Goal: Information Seeking & Learning: Learn about a topic

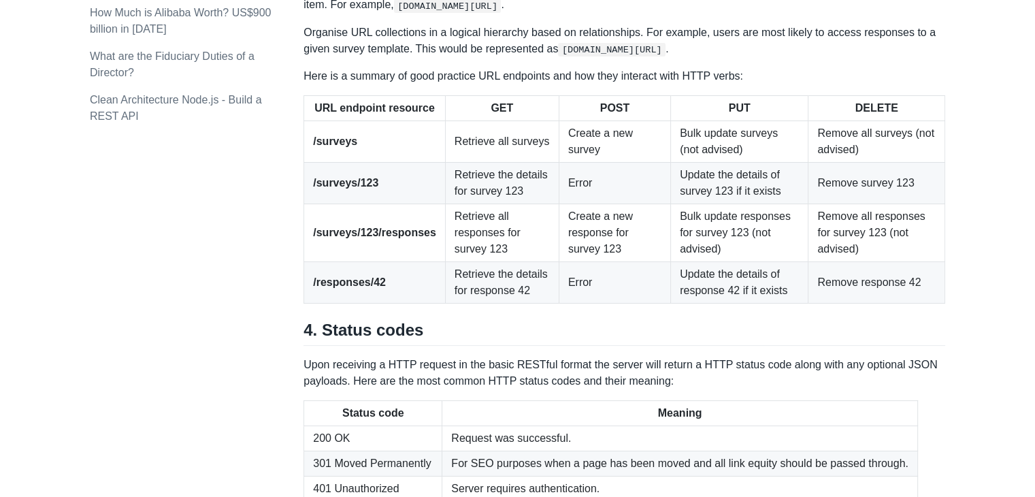
scroll to position [1799, 0]
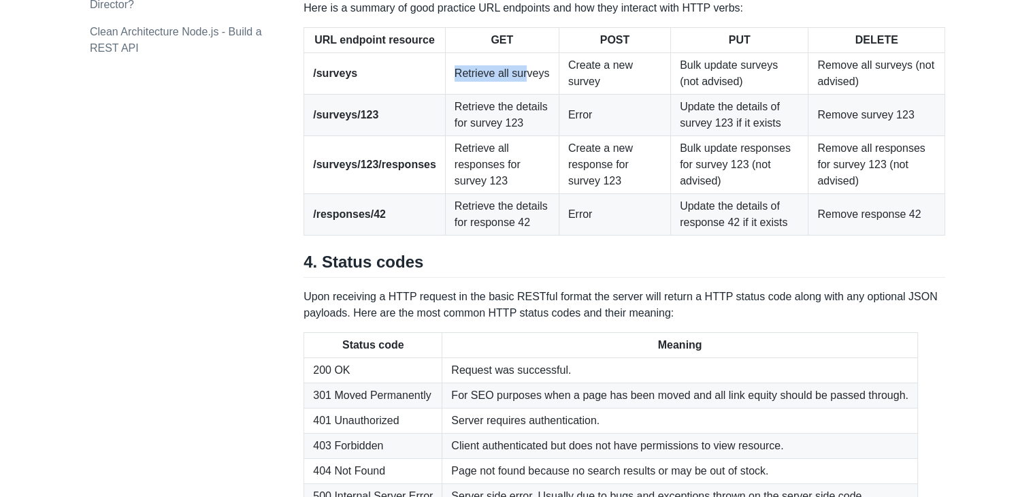
drag, startPoint x: 441, startPoint y: 284, endPoint x: 515, endPoint y: 278, distance: 74.4
click at [515, 95] on td "Retrieve all surveys" at bounding box center [502, 73] width 114 height 41
drag, startPoint x: 361, startPoint y: 280, endPoint x: 288, endPoint y: 287, distance: 73.8
click at [416, 170] on strong "/surveys/123/responses" at bounding box center [374, 165] width 123 height 12
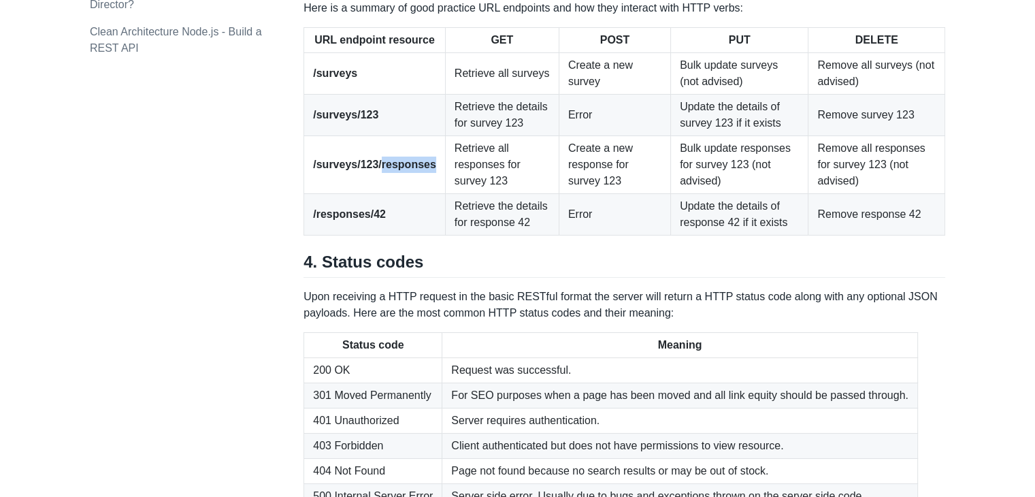
click at [416, 170] on strong "/surveys/123/responses" at bounding box center [374, 165] width 123 height 12
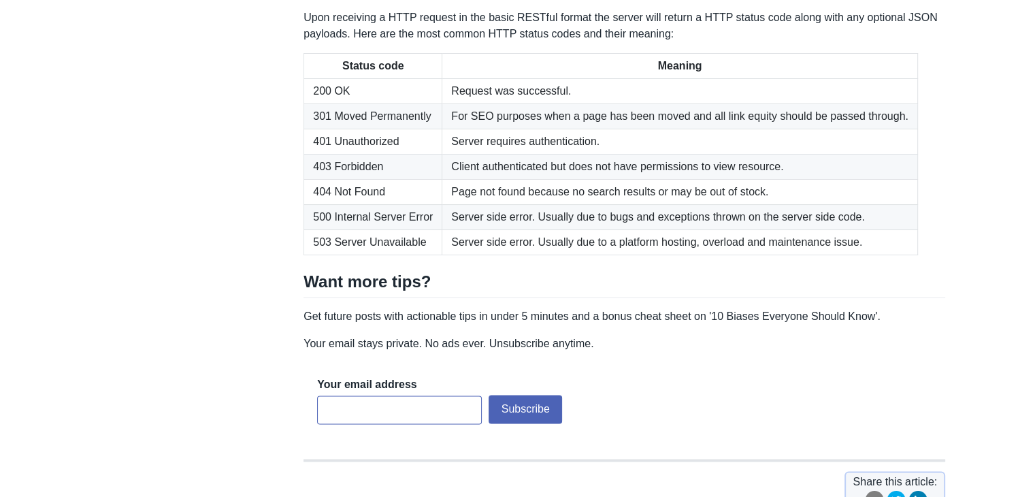
scroll to position [2139, 0]
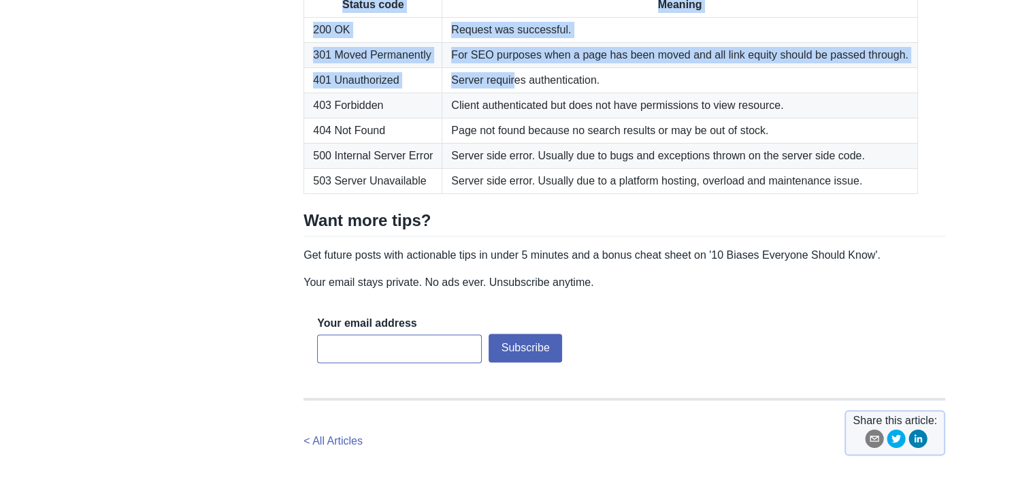
drag, startPoint x: 390, startPoint y: 130, endPoint x: 514, endPoint y: 284, distance: 197.9
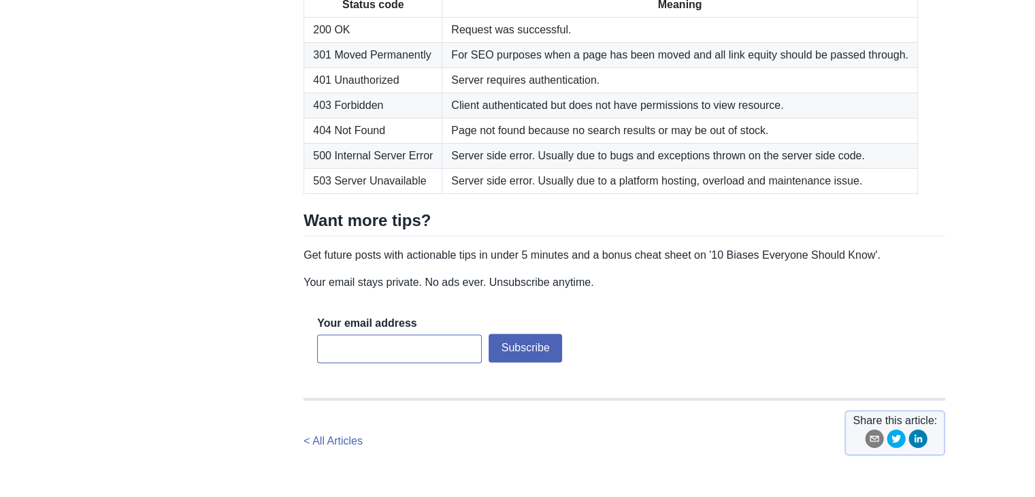
click at [542, 118] on td "Client authenticated but does not have permissions to view resource." at bounding box center [680, 105] width 476 height 25
drag, startPoint x: 308, startPoint y: 288, endPoint x: 354, endPoint y: 289, distance: 46.3
click at [354, 93] on td "401 Unauthorized" at bounding box center [373, 80] width 138 height 25
drag, startPoint x: 314, startPoint y: 365, endPoint x: 420, endPoint y: 367, distance: 106.8
click at [418, 169] on td "500 Internal Server Error" at bounding box center [373, 156] width 138 height 25
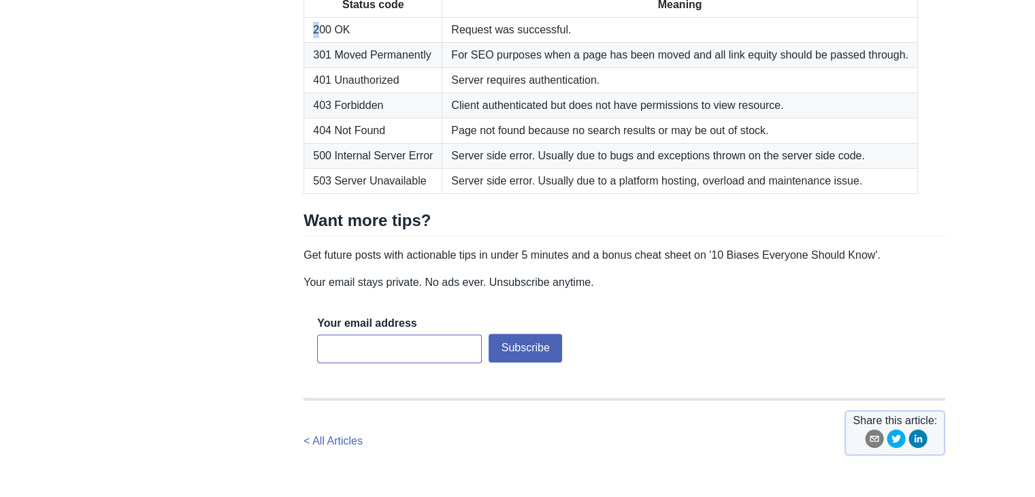
drag, startPoint x: 314, startPoint y: 241, endPoint x: 335, endPoint y: 243, distance: 21.2
click at [320, 43] on td "200 OK" at bounding box center [373, 30] width 138 height 25
click at [320, 68] on td "301 Moved Permanently" at bounding box center [373, 55] width 138 height 25
drag, startPoint x: 310, startPoint y: 264, endPoint x: 366, endPoint y: 269, distance: 56.1
click at [366, 68] on td "301 Moved Permanently" at bounding box center [373, 55] width 138 height 25
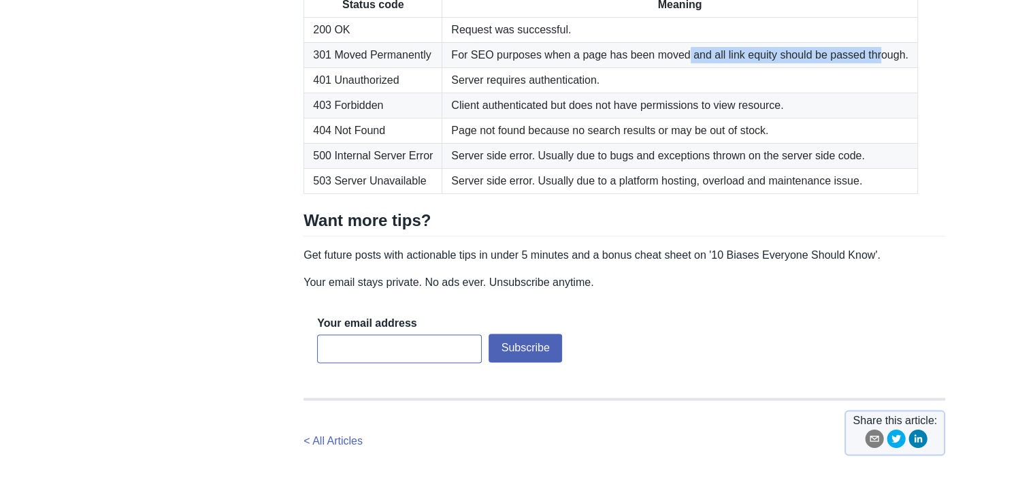
drag, startPoint x: 681, startPoint y: 273, endPoint x: 870, endPoint y: 270, distance: 189.1
click at [870, 68] on td "For SEO purposes when a page has been moved and all link equity should be passe…" at bounding box center [680, 55] width 476 height 25
drag, startPoint x: 456, startPoint y: 265, endPoint x: 893, endPoint y: 275, distance: 436.9
click at [893, 68] on td "For SEO purposes when a page has been moved and all link equity should be passe…" at bounding box center [680, 55] width 476 height 25
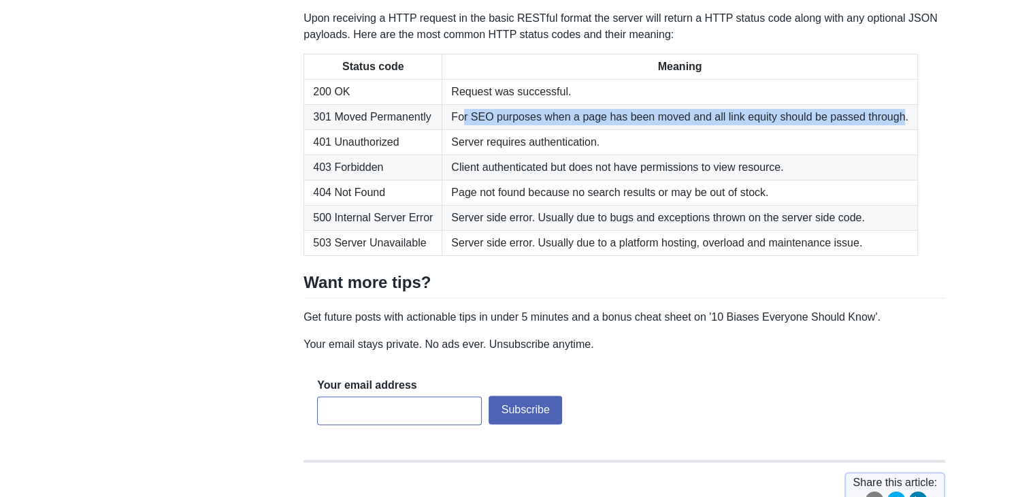
scroll to position [2071, 0]
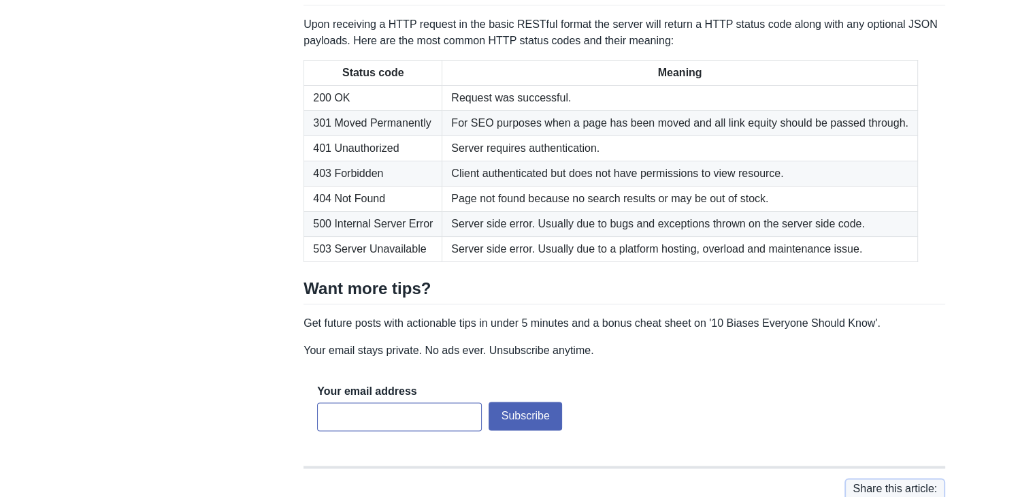
click at [398, 136] on td "301 Moved Permanently" at bounding box center [373, 123] width 138 height 25
click at [399, 136] on td "301 Moved Permanently" at bounding box center [373, 123] width 138 height 25
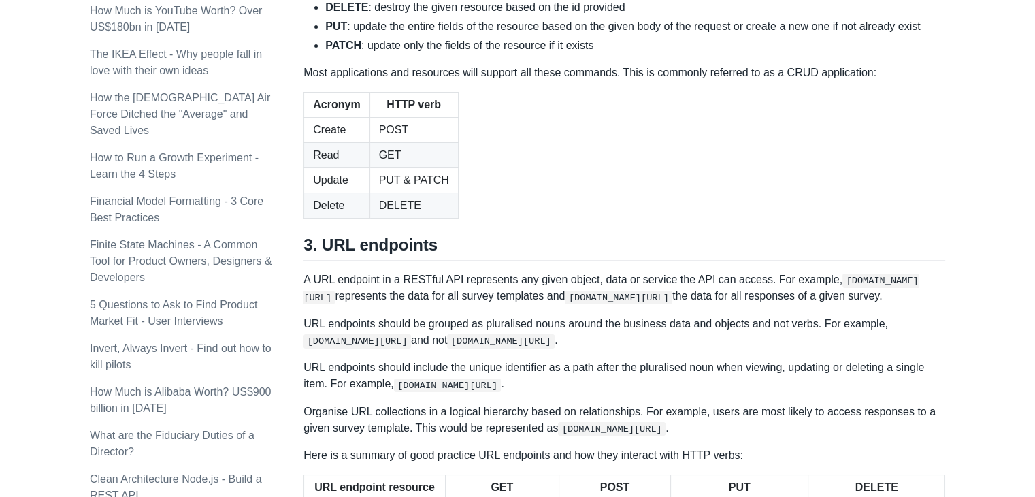
scroll to position [1361, 0]
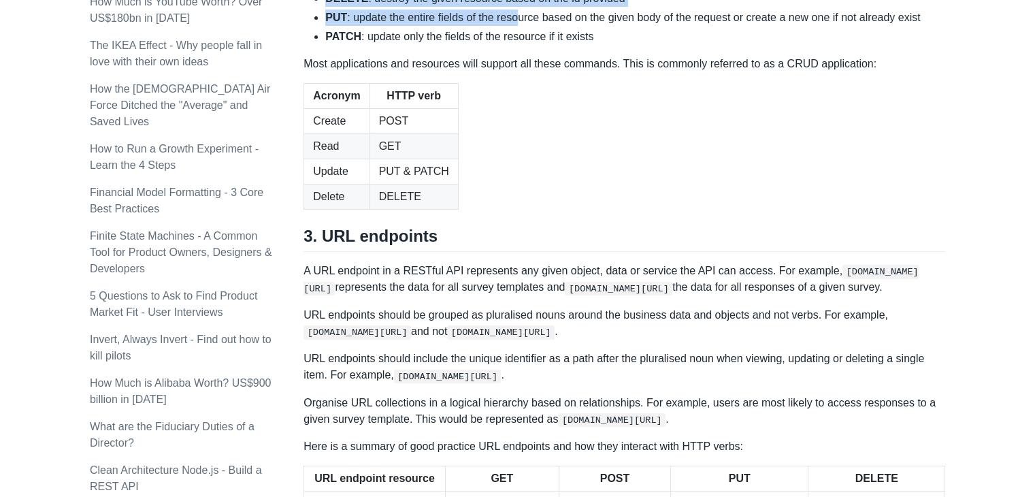
drag, startPoint x: 313, startPoint y: 169, endPoint x: 559, endPoint y: 256, distance: 261.2
click at [593, 45] on li "PATCH : update only the fields of the resource if it exists" at bounding box center [635, 37] width 620 height 16
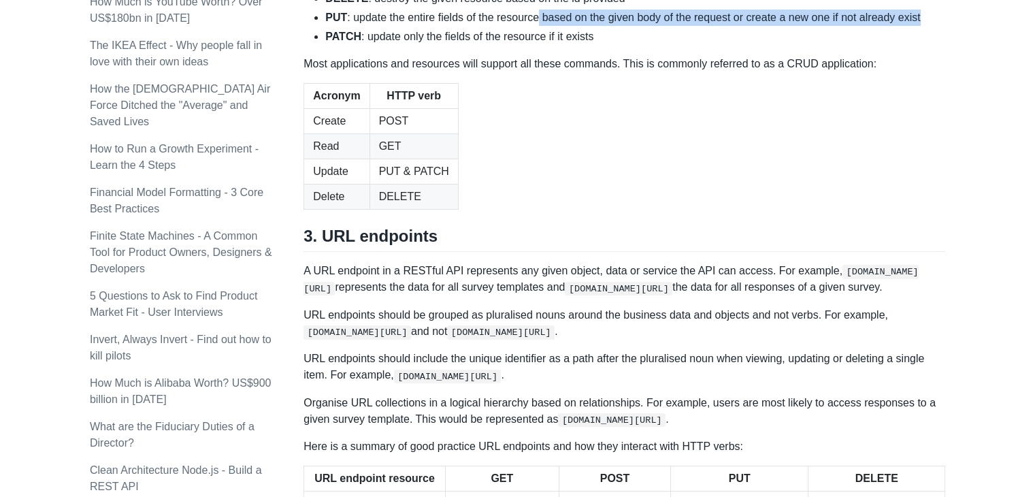
drag, startPoint x: 615, startPoint y: 227, endPoint x: 926, endPoint y: 221, distance: 311.0
click at [878, 26] on li "PUT : update the entire fields of the resource based on the given body of the r…" at bounding box center [635, 18] width 620 height 16
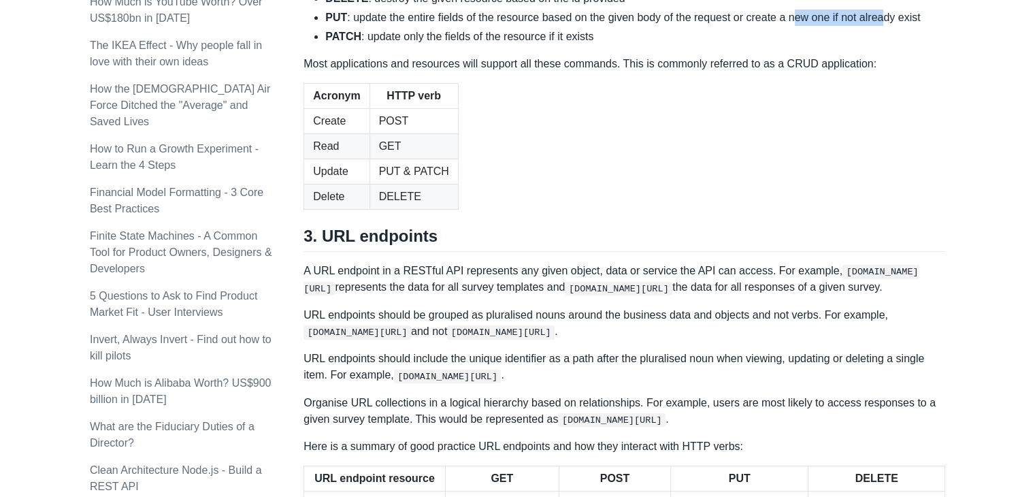
drag, startPoint x: 794, startPoint y: 222, endPoint x: 886, endPoint y: 224, distance: 92.5
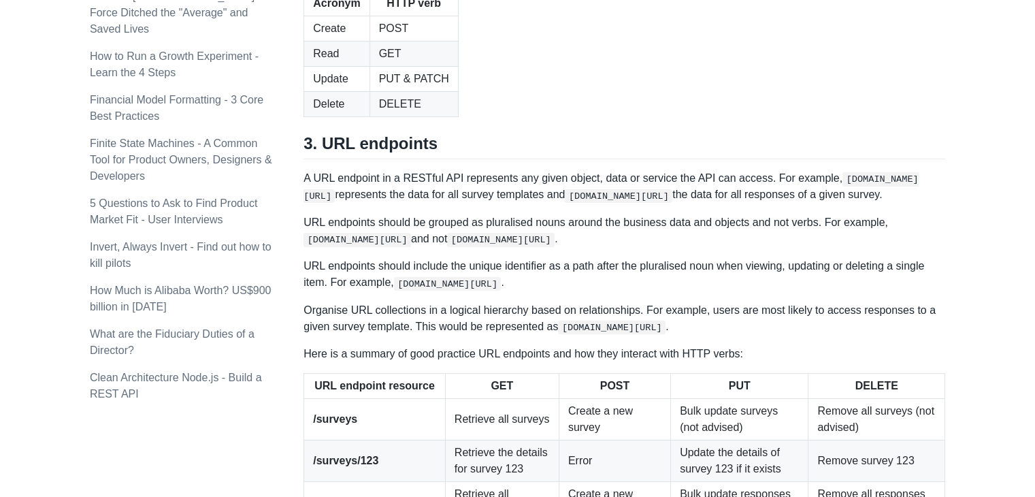
scroll to position [1497, 0]
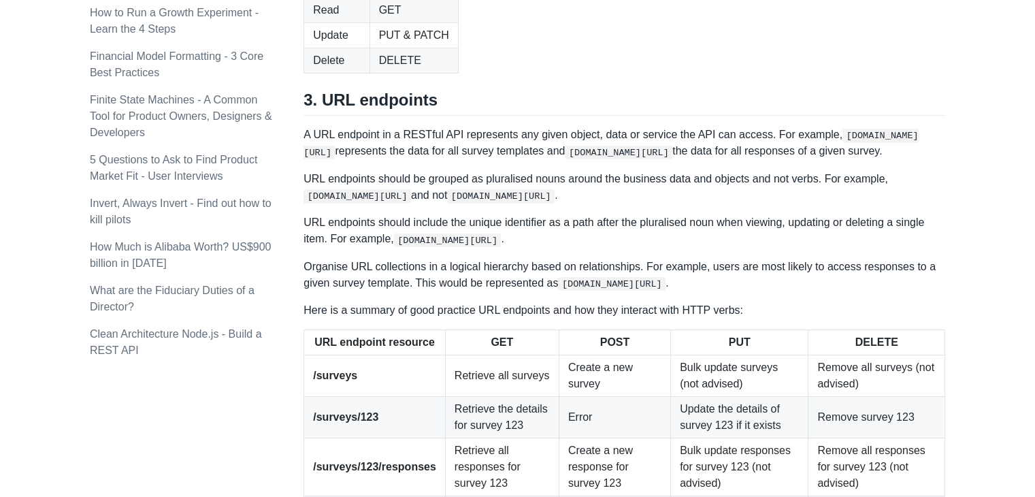
drag, startPoint x: 381, startPoint y: 112, endPoint x: 556, endPoint y: 115, distance: 175.5
drag, startPoint x: 559, startPoint y: 115, endPoint x: 595, endPoint y: 124, distance: 38.0
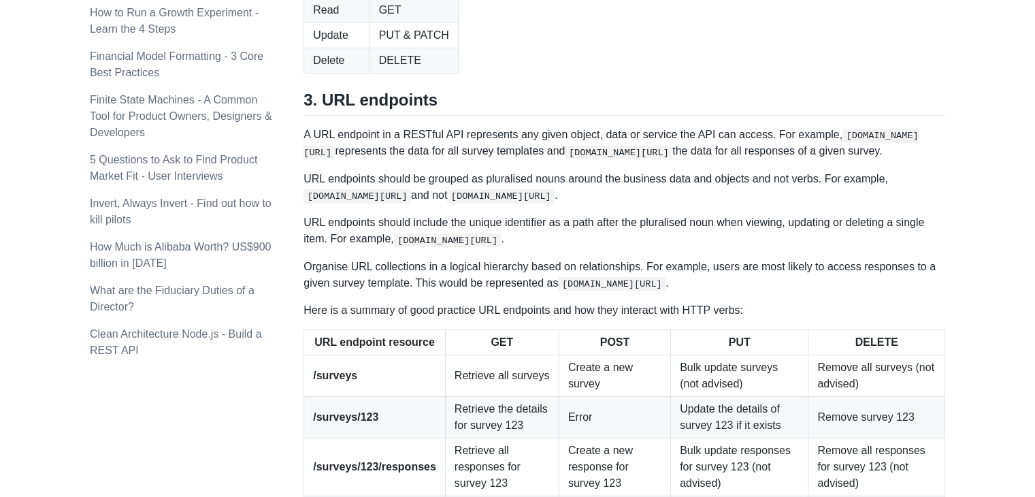
click at [599, 73] on table "Acronym HTTP verb Create POST Read GET Update PUT & PATCH Delete DELETE" at bounding box center [624, 10] width 642 height 127
click at [578, 116] on h2 "3. URL endpoints" at bounding box center [624, 103] width 642 height 26
drag, startPoint x: 654, startPoint y: 383, endPoint x: 656, endPoint y: 367, distance: 15.8
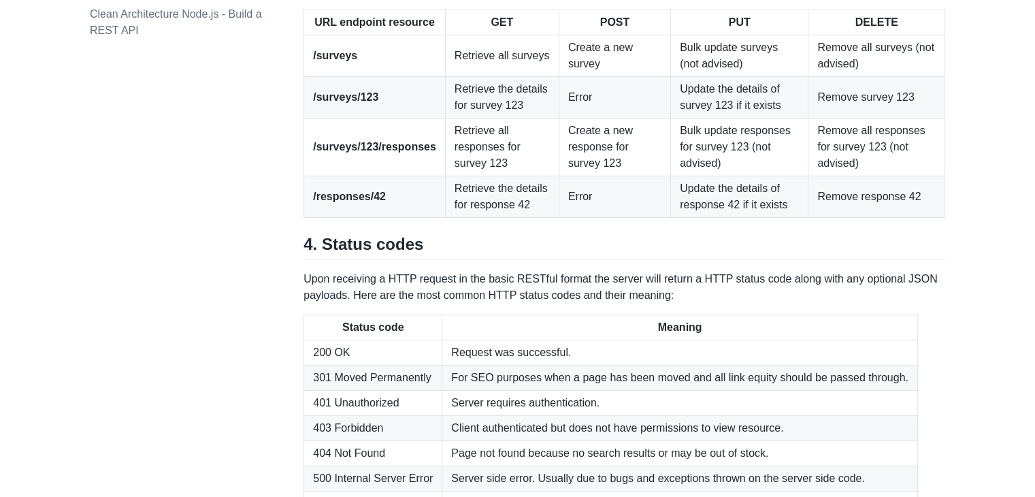
scroll to position [1837, 0]
